Goal: Find specific page/section: Find specific page/section

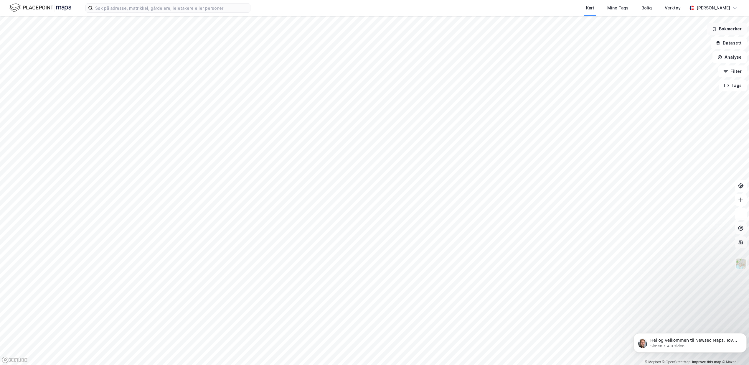
click at [724, 32] on button "Bokmerker" at bounding box center [727, 29] width 40 height 12
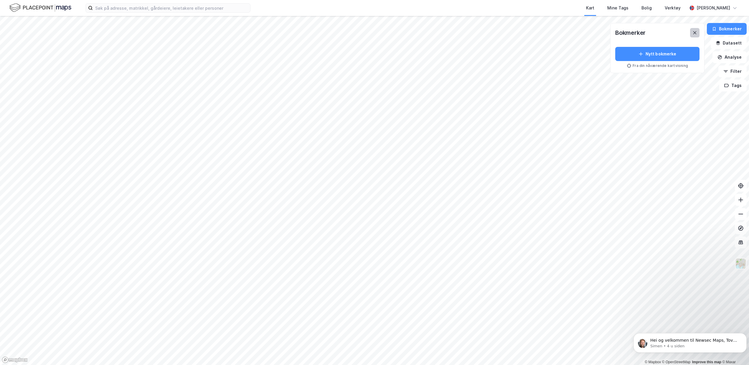
click at [697, 32] on icon at bounding box center [694, 32] width 5 height 5
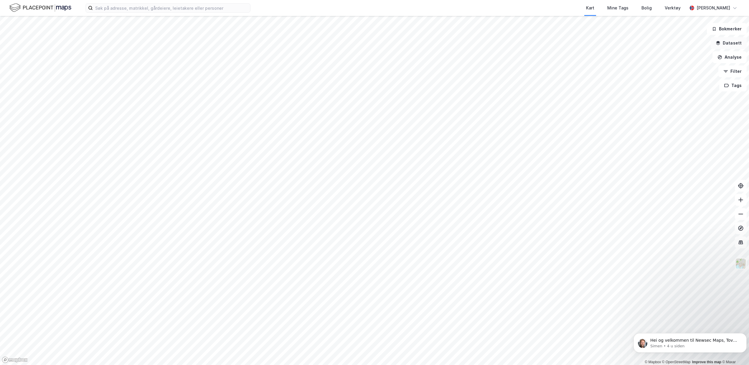
click at [726, 44] on button "Datasett" at bounding box center [729, 43] width 36 height 12
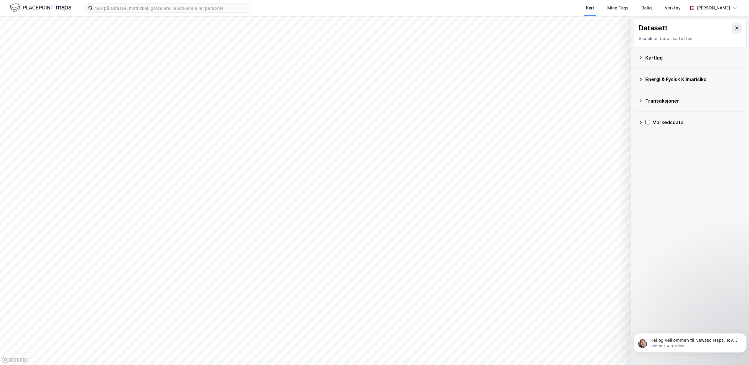
click at [642, 57] on icon at bounding box center [640, 57] width 5 height 5
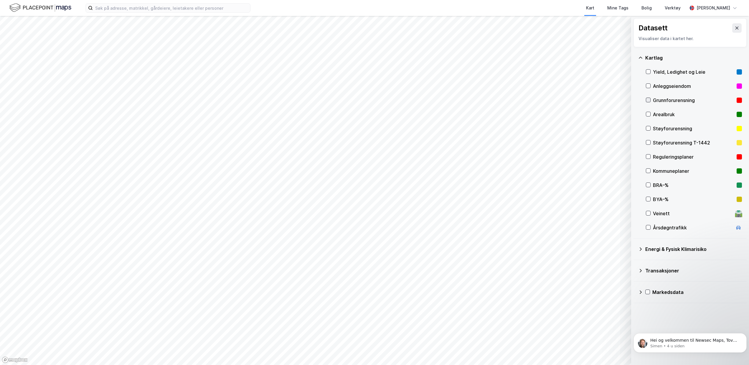
click at [648, 99] on icon at bounding box center [648, 100] width 4 height 4
click at [648, 157] on icon at bounding box center [648, 157] width 3 height 2
